Goal: Find specific page/section

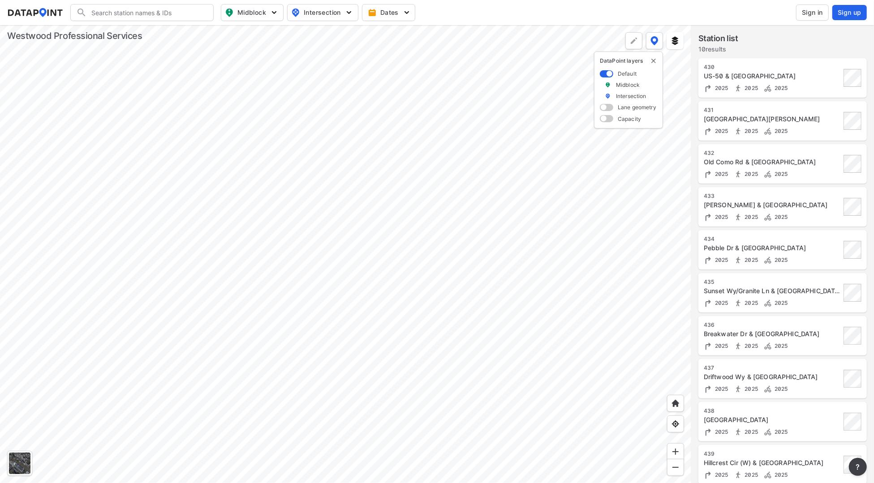
click at [260, 362] on div at bounding box center [345, 254] width 691 height 458
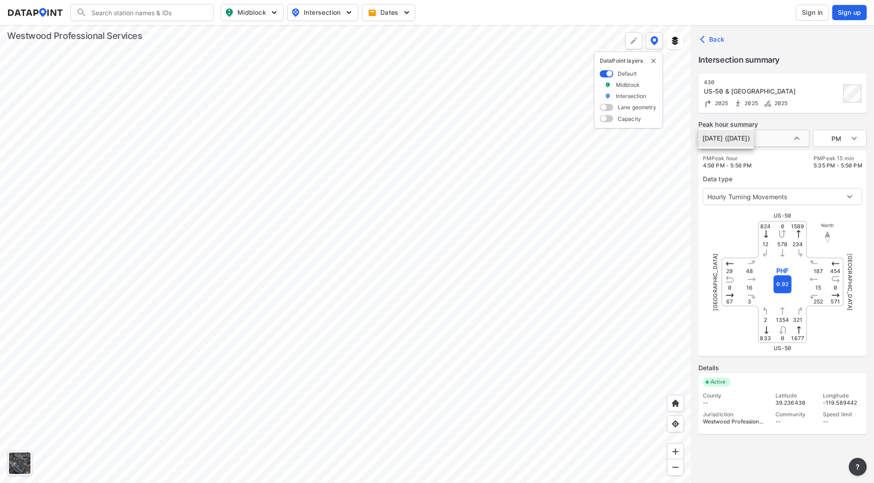
click at [790, 135] on body "Search Please enter a search term. Midblock Intersection Dates Sign in Sign up …" at bounding box center [437, 241] width 874 height 483
click at [805, 138] on div at bounding box center [437, 241] width 874 height 483
click at [800, 138] on body "Search Please enter a search term. Midblock Intersection Dates Sign in Sign up …" at bounding box center [437, 241] width 874 height 483
click at [801, 138] on div at bounding box center [437, 241] width 874 height 483
click at [378, 269] on div at bounding box center [345, 254] width 691 height 458
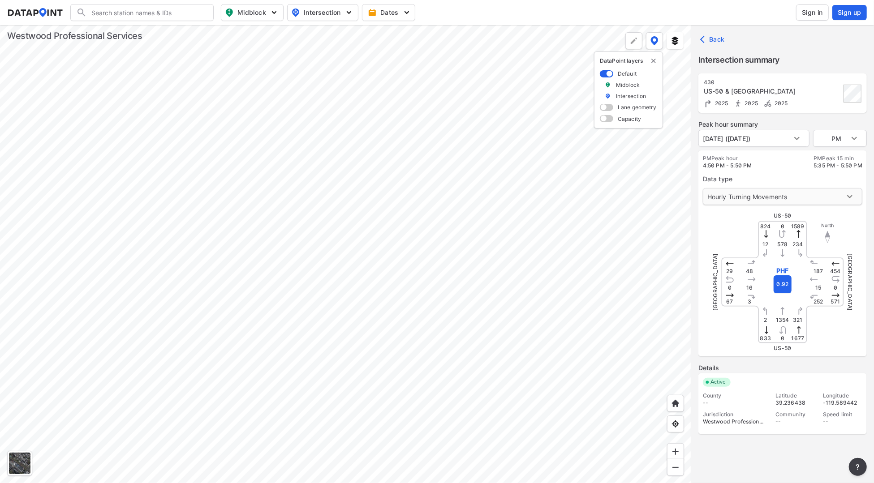
click at [789, 194] on body "Search Please enter a search term. Midblock Intersection Dates Sign in Sign up …" at bounding box center [437, 241] width 874 height 483
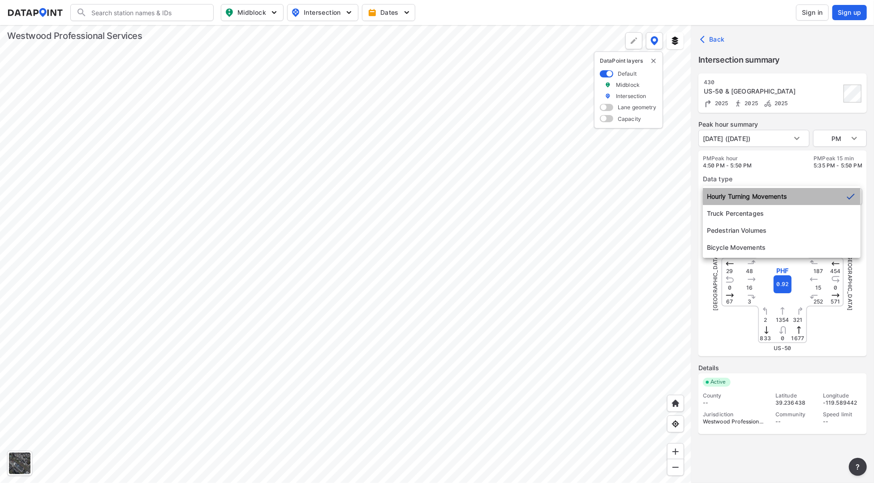
click at [789, 194] on li "Hourly Turning Movements" at bounding box center [782, 196] width 158 height 17
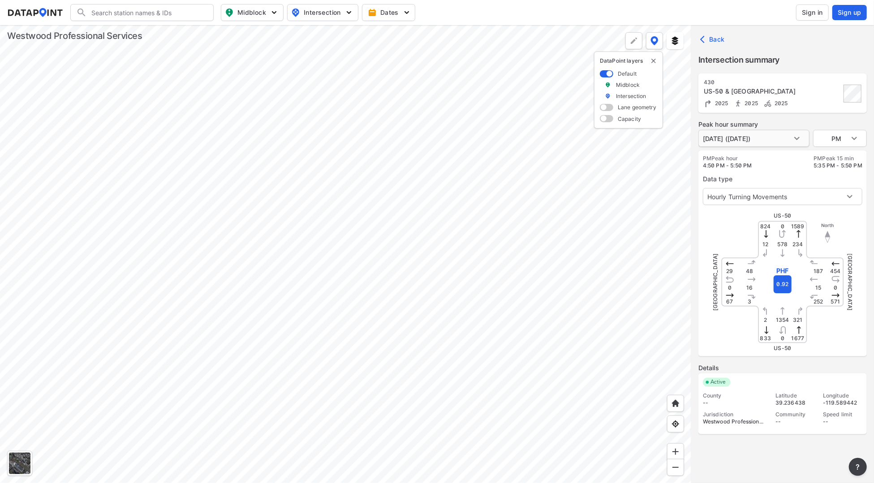
click at [803, 140] on body "Search Please enter a search term. Midblock Intersection Dates Sign in Sign up …" at bounding box center [437, 241] width 874 height 483
click at [842, 136] on div at bounding box center [437, 241] width 874 height 483
click at [858, 138] on body "Search Please enter a search term. Midblock Intersection Dates Sign in Sign up …" at bounding box center [437, 241] width 874 height 483
click at [835, 99] on li "AM" at bounding box center [840, 104] width 54 height 17
click at [852, 194] on body "Search Please enter a search term. Midblock Intersection Dates Sign in Sign up …" at bounding box center [437, 241] width 874 height 483
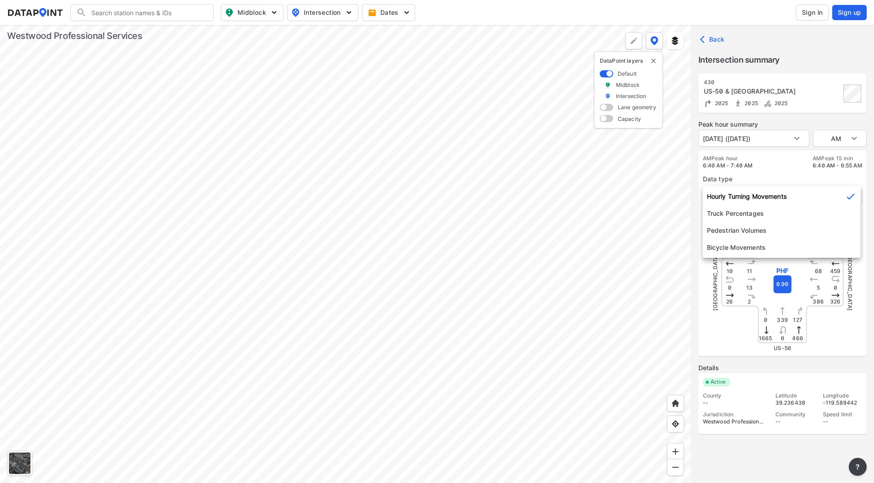
click at [802, 56] on div at bounding box center [437, 241] width 874 height 483
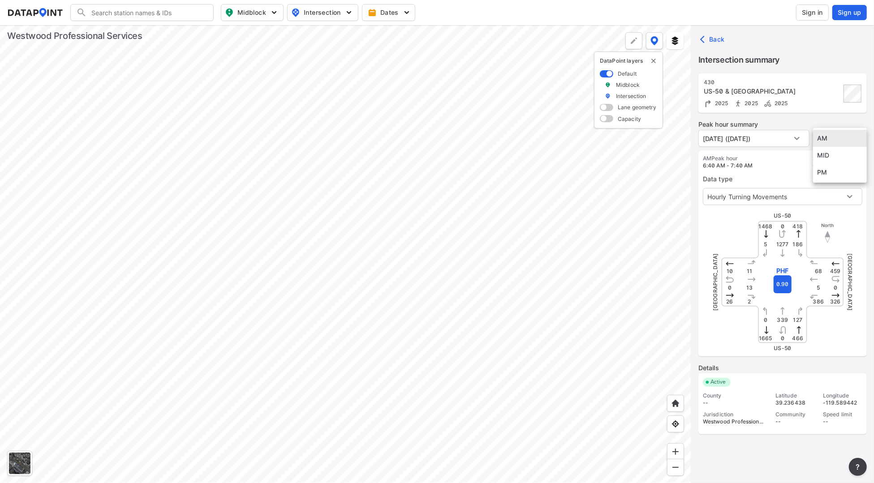
click at [838, 135] on body "Search Please enter a search term. Midblock Intersection Dates Sign in Sign up …" at bounding box center [437, 241] width 874 height 483
click at [831, 159] on li "MID" at bounding box center [840, 155] width 54 height 17
click at [829, 138] on body "Search Please enter a search term. Midblock Intersection Dates Sign in Sign up …" at bounding box center [437, 241] width 874 height 483
click at [826, 125] on li "AM" at bounding box center [840, 121] width 54 height 17
click at [827, 137] on body "Search Please enter a search term. Midblock Intersection Dates Sign in Sign up …" at bounding box center [437, 241] width 874 height 483
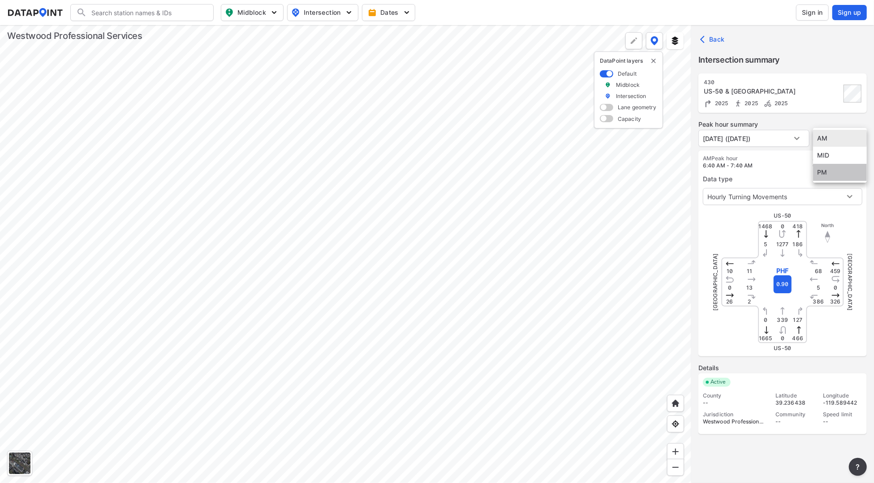
click at [834, 175] on li "PM" at bounding box center [840, 172] width 54 height 17
type input "PM"
click at [788, 148] on div "Peak hour summary [DATE] ([DATE]) [DATE] ([DATE]) PM PM PM Peak hour 4:50 PM - …" at bounding box center [782, 281] width 168 height 322
click at [788, 139] on body "Search Please enter a search term. Midblock Intersection Dates Sign in Sign up …" at bounding box center [437, 241] width 874 height 483
click at [799, 139] on div at bounding box center [437, 241] width 874 height 483
